Goal: Task Accomplishment & Management: Manage account settings

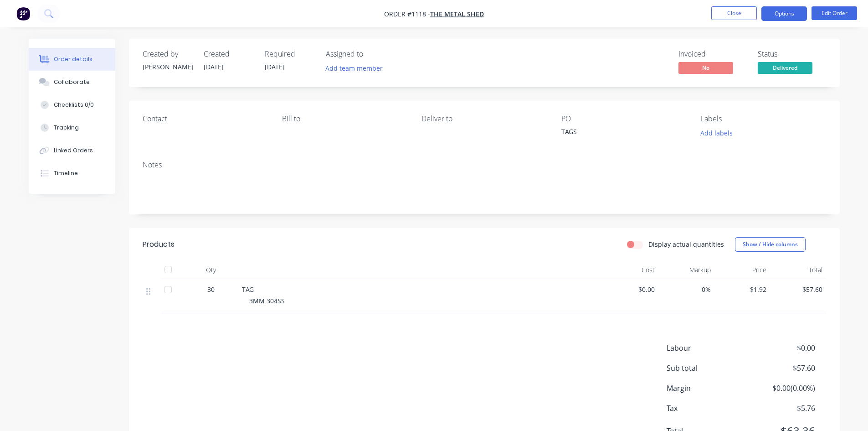
click at [786, 14] on button "Options" at bounding box center [785, 13] width 46 height 15
click at [736, 13] on button "Close" at bounding box center [735, 13] width 46 height 14
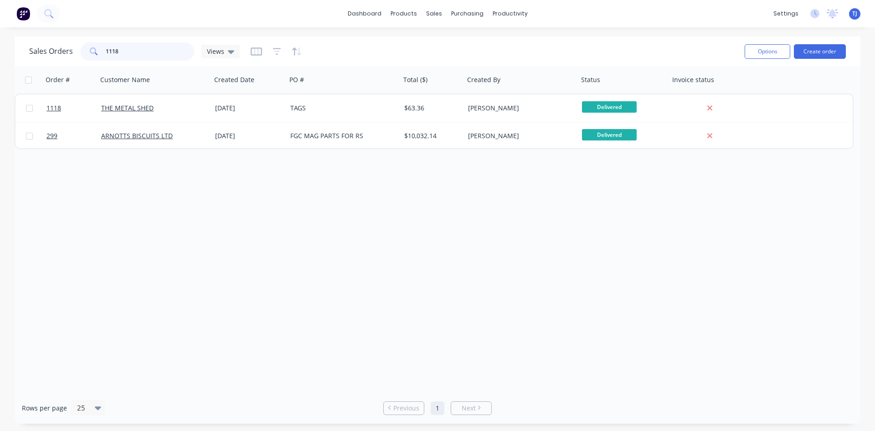
click at [154, 58] on input "1118" at bounding box center [150, 51] width 89 height 18
click at [155, 56] on input "1118" at bounding box center [150, 51] width 89 height 18
type input "1"
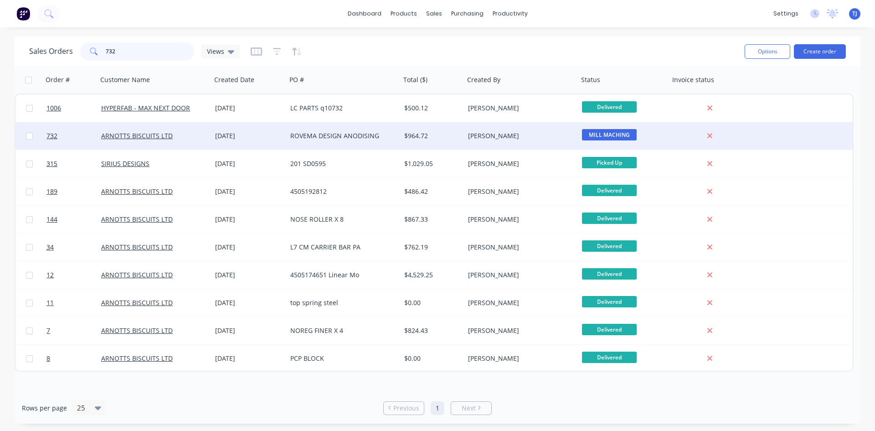
type input "732"
click at [241, 136] on div "[DATE]" at bounding box center [249, 135] width 68 height 9
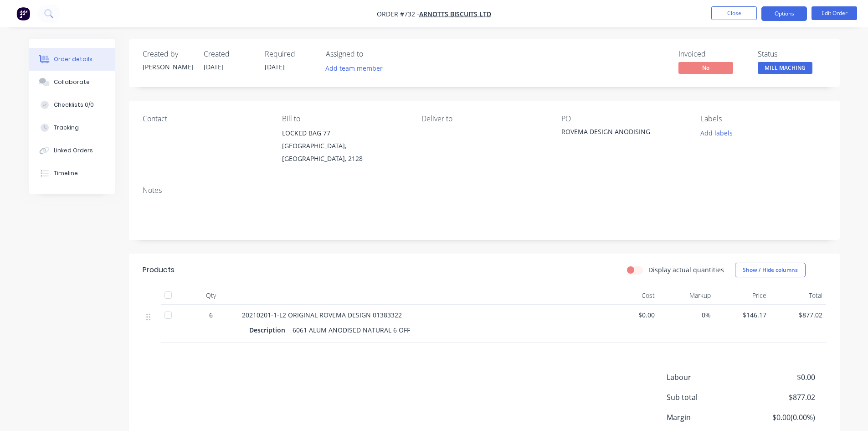
click at [793, 15] on button "Options" at bounding box center [785, 13] width 46 height 15
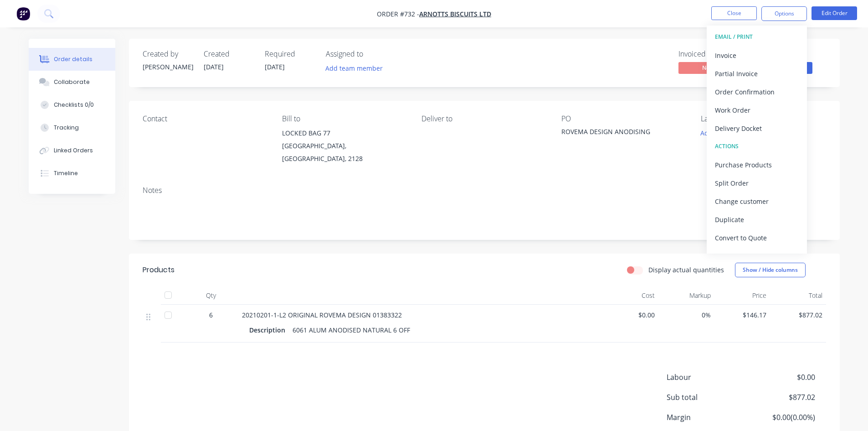
click at [602, 134] on div "ROVEMA DESIGN ANODISING" at bounding box center [619, 133] width 114 height 13
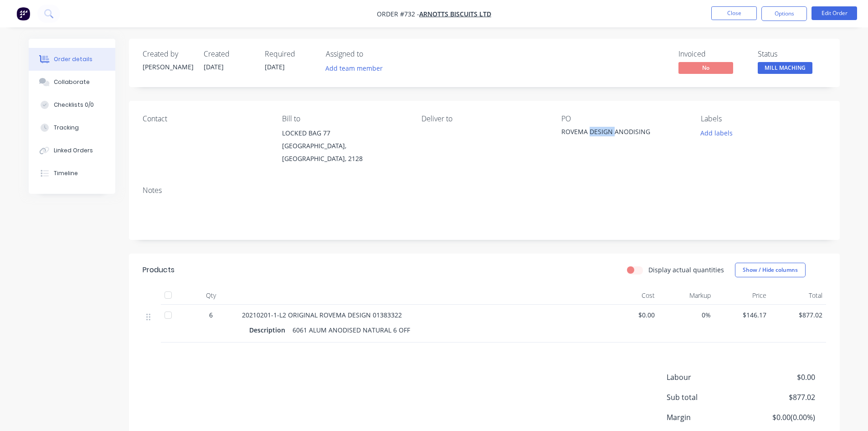
click at [602, 134] on div "ROVEMA DESIGN ANODISING" at bounding box center [619, 133] width 114 height 13
click at [653, 131] on div "ROVEMA DESIGN ANODISING" at bounding box center [619, 133] width 114 height 13
drag, startPoint x: 615, startPoint y: 134, endPoint x: 653, endPoint y: 133, distance: 38.3
click at [653, 133] on div "ROVEMA DESIGN ANODISING" at bounding box center [619, 133] width 114 height 13
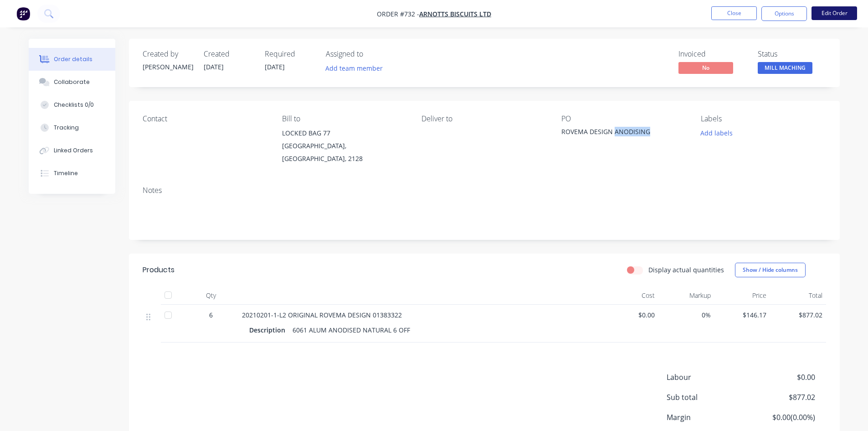
click at [830, 10] on button "Edit Order" at bounding box center [835, 13] width 46 height 14
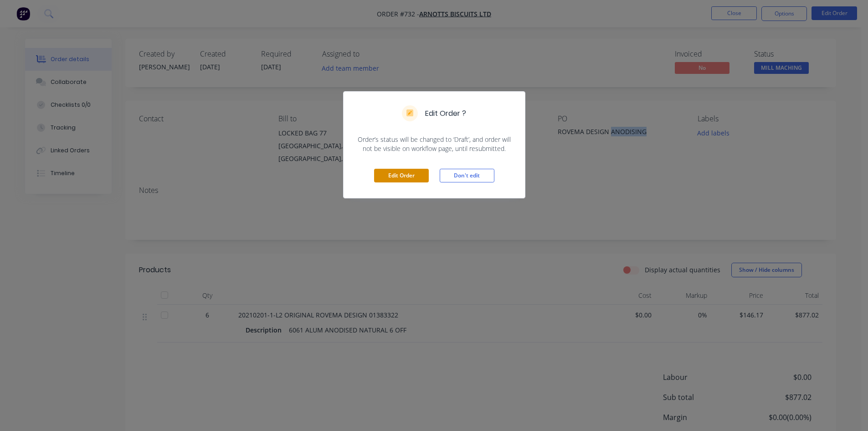
click at [409, 175] on button "Edit Order" at bounding box center [401, 176] width 55 height 14
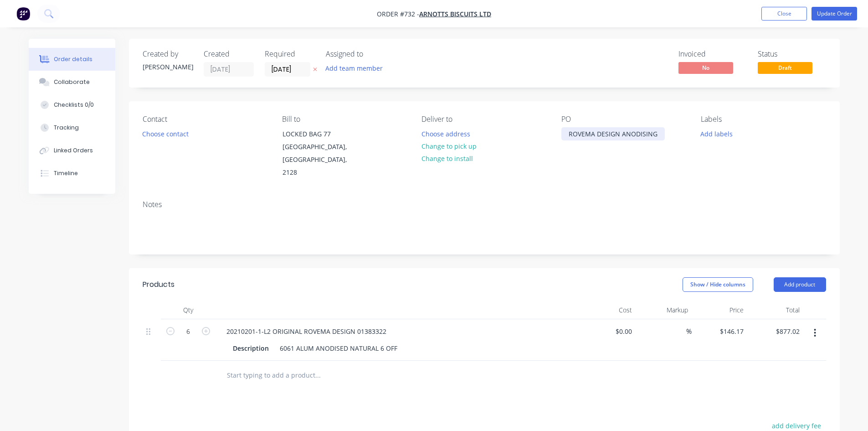
click at [568, 136] on div "ROVEMA DESIGN ANODISING" at bounding box center [613, 133] width 103 height 13
drag, startPoint x: 603, startPoint y: 142, endPoint x: 559, endPoint y: 150, distance: 44.4
click at [559, 150] on div "Contact Choose contact [PERSON_NAME] to LOCKED BAG [STREET_ADDRESS] Deliver to …" at bounding box center [484, 147] width 711 height 92
click at [828, 14] on button "Update Order" at bounding box center [835, 14] width 46 height 14
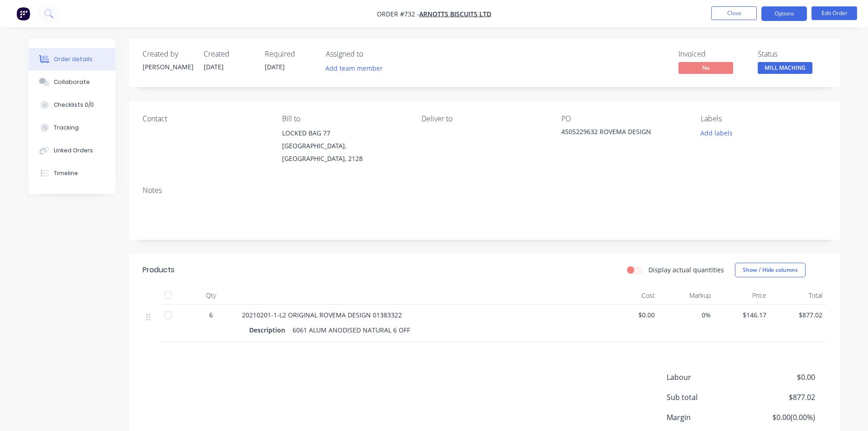
click at [792, 18] on button "Options" at bounding box center [785, 13] width 46 height 15
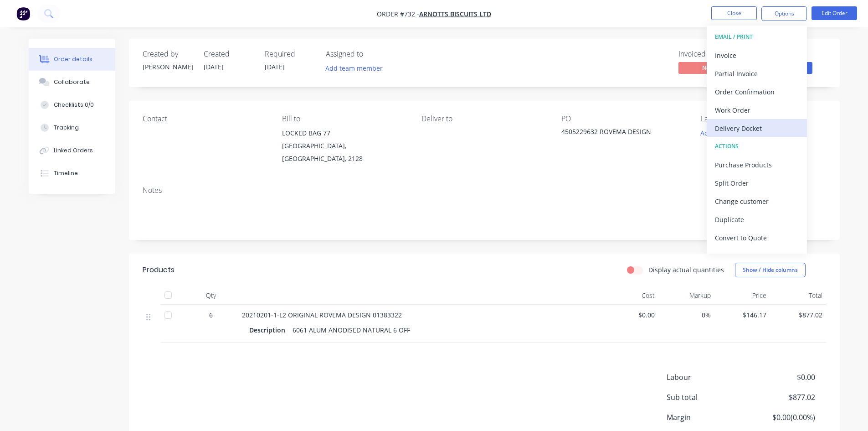
click at [735, 130] on div "Delivery Docket" at bounding box center [757, 128] width 84 height 13
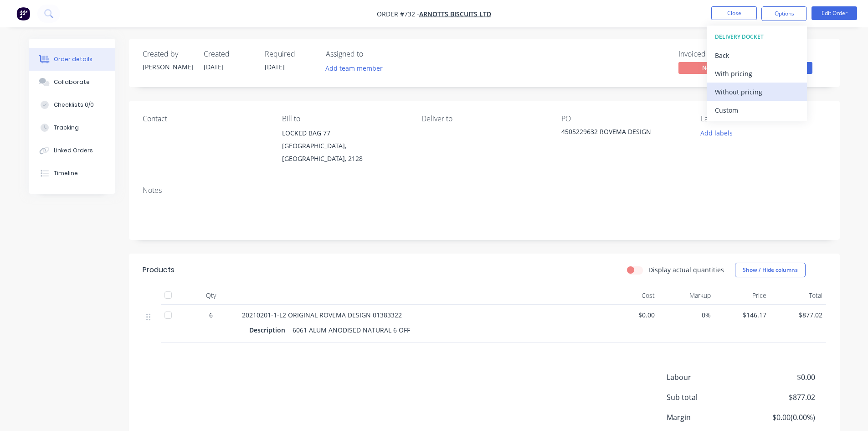
click at [749, 93] on div "Without pricing" at bounding box center [757, 91] width 84 height 13
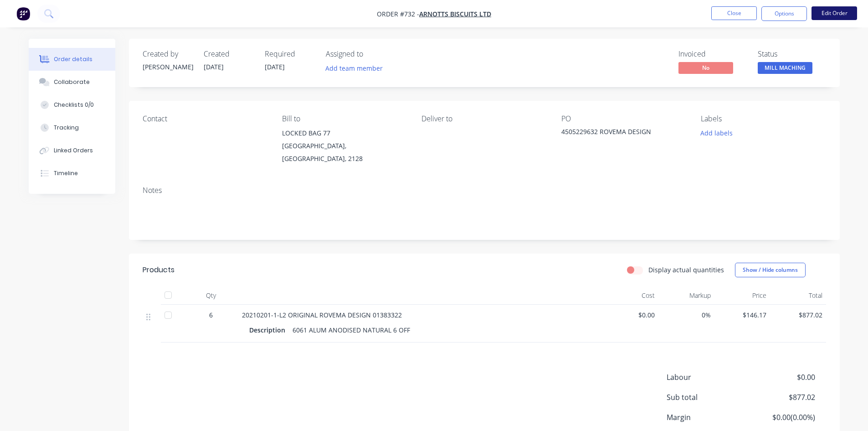
click at [830, 11] on button "Edit Order" at bounding box center [835, 13] width 46 height 14
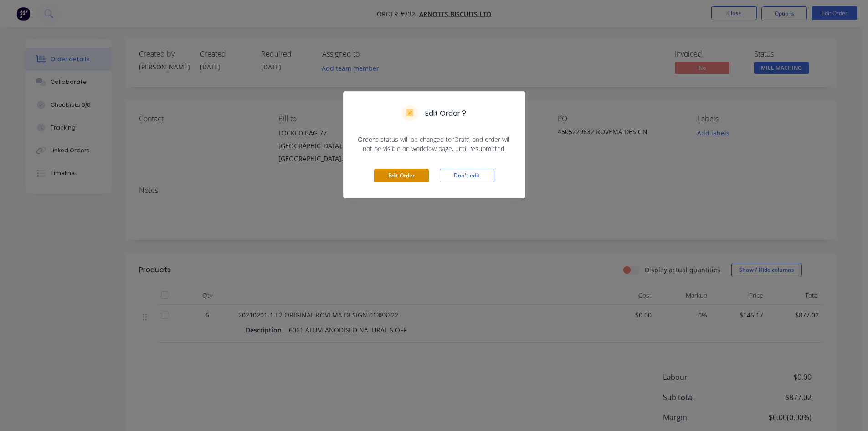
click at [411, 174] on button "Edit Order" at bounding box center [401, 176] width 55 height 14
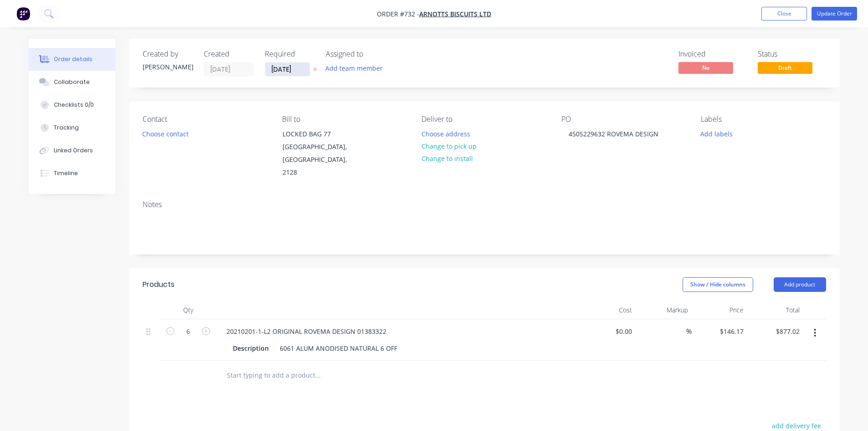
click at [283, 72] on input "[DATE]" at bounding box center [287, 69] width 45 height 14
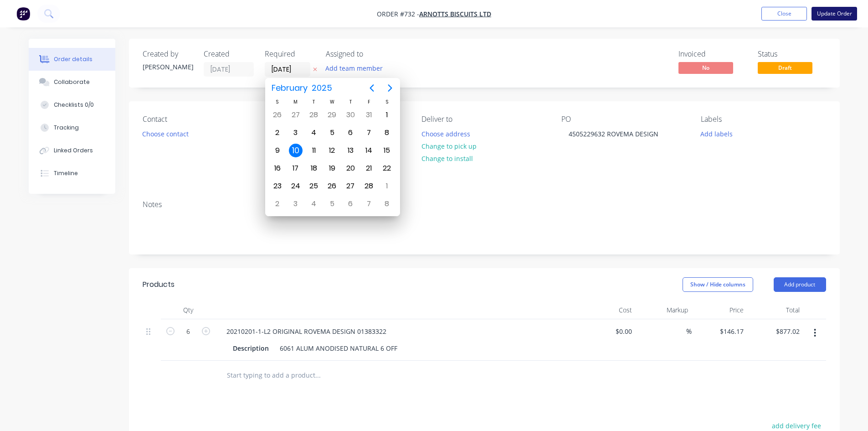
click at [841, 12] on button "Update Order" at bounding box center [835, 14] width 46 height 14
